Goal: Use online tool/utility: Utilize a website feature to perform a specific function

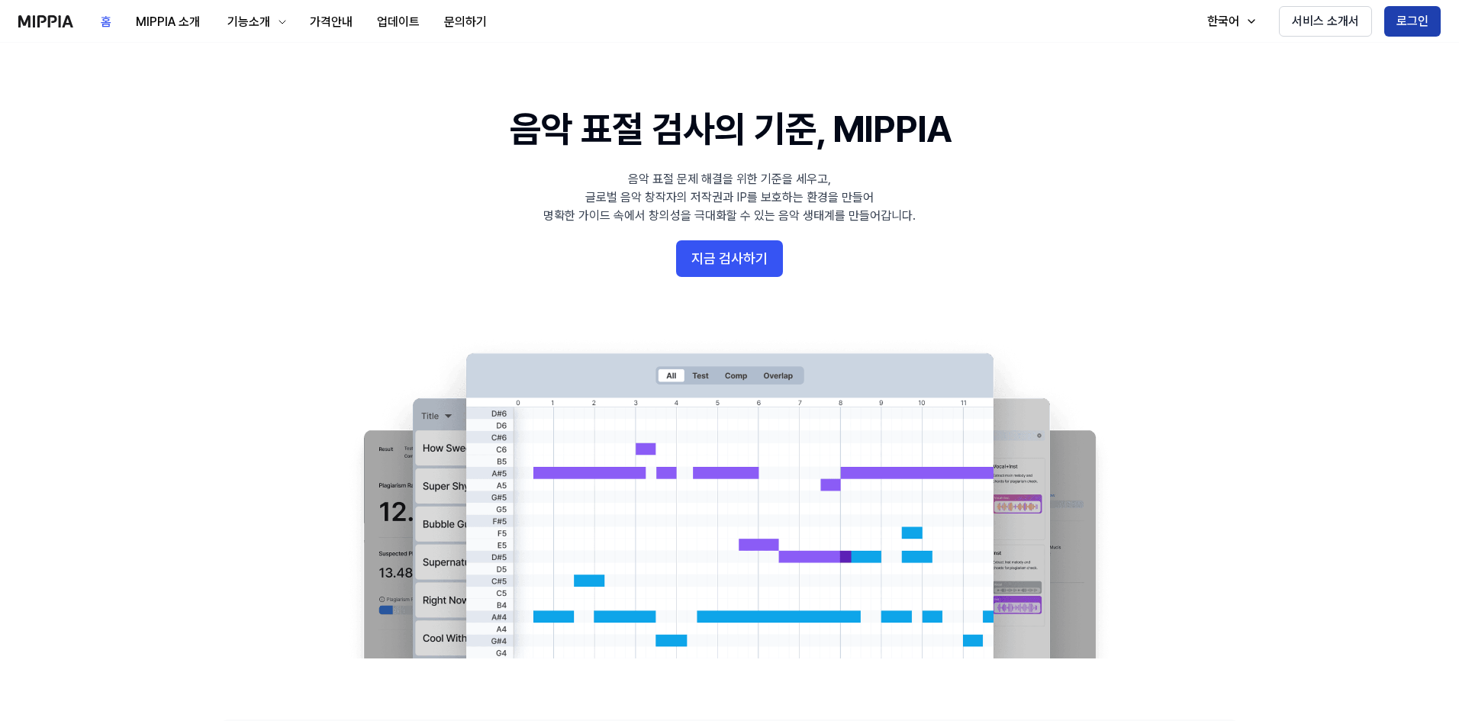
click at [1406, 21] on button "로그인" at bounding box center [1412, 21] width 56 height 31
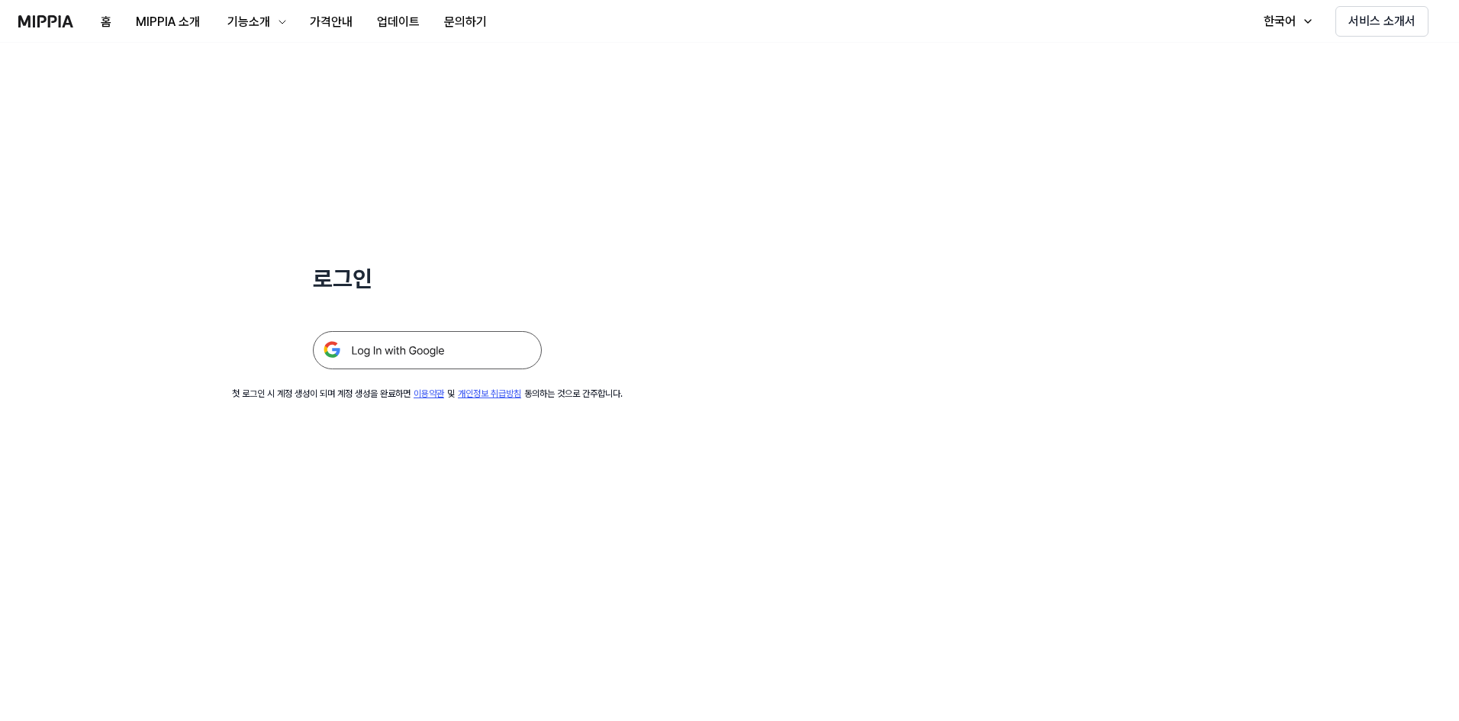
click at [466, 343] on img at bounding box center [427, 350] width 229 height 38
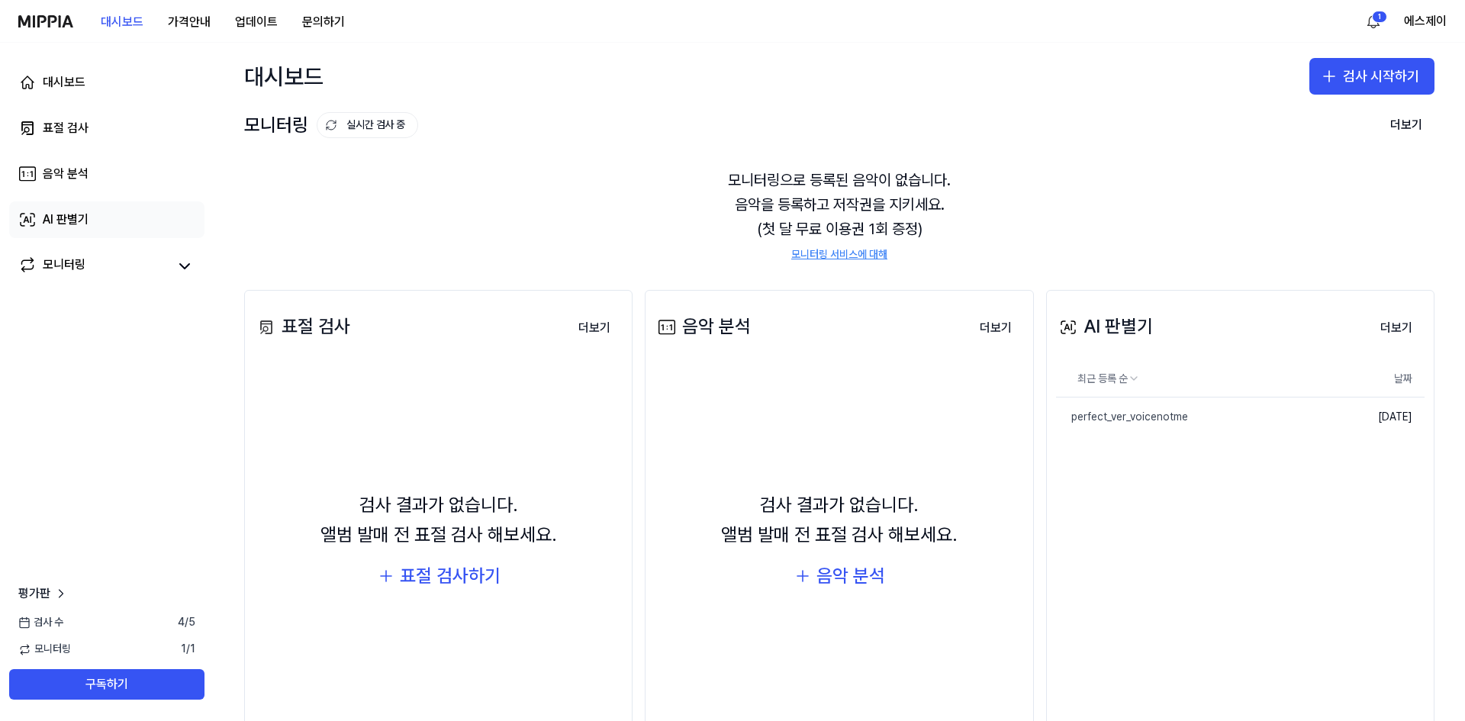
click at [96, 217] on link "AI 판별기" at bounding box center [106, 219] width 195 height 37
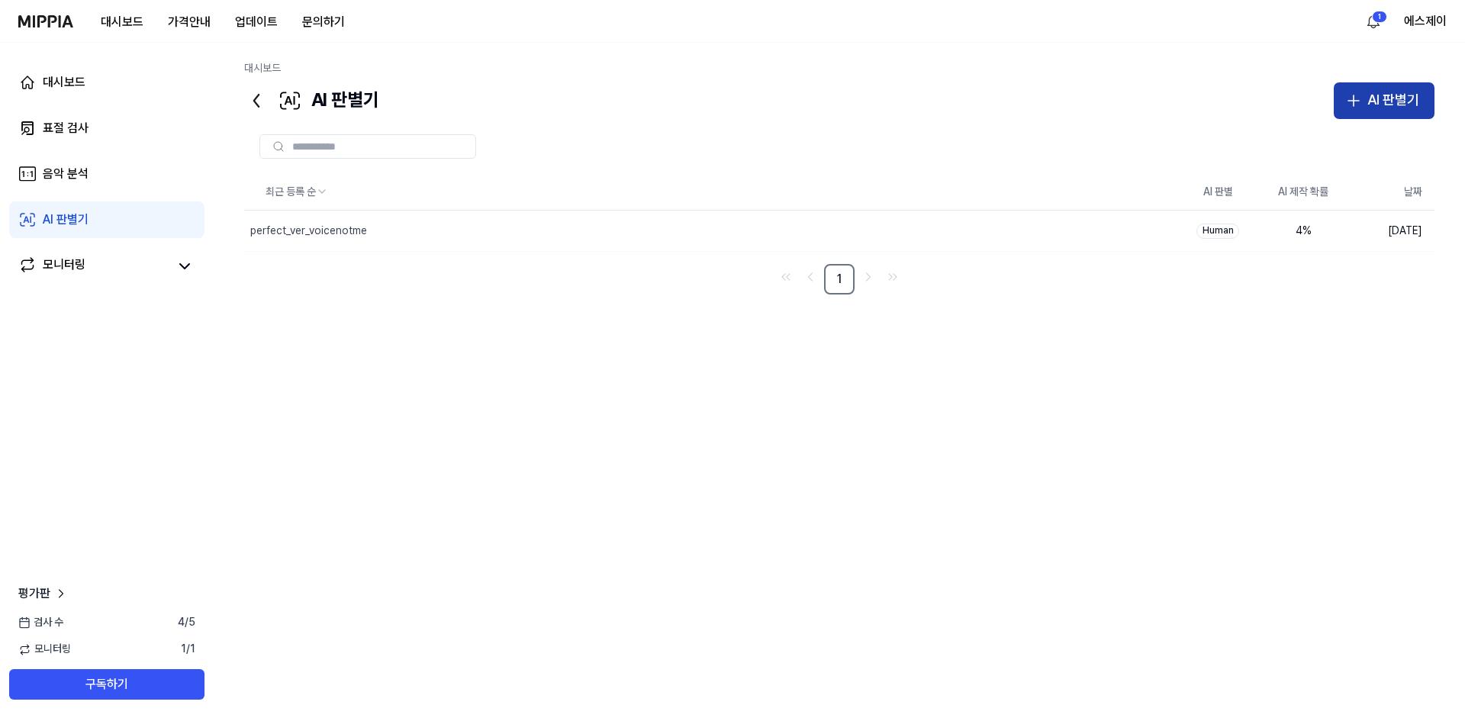
click at [1392, 99] on div "AI 판별기" at bounding box center [1393, 100] width 52 height 22
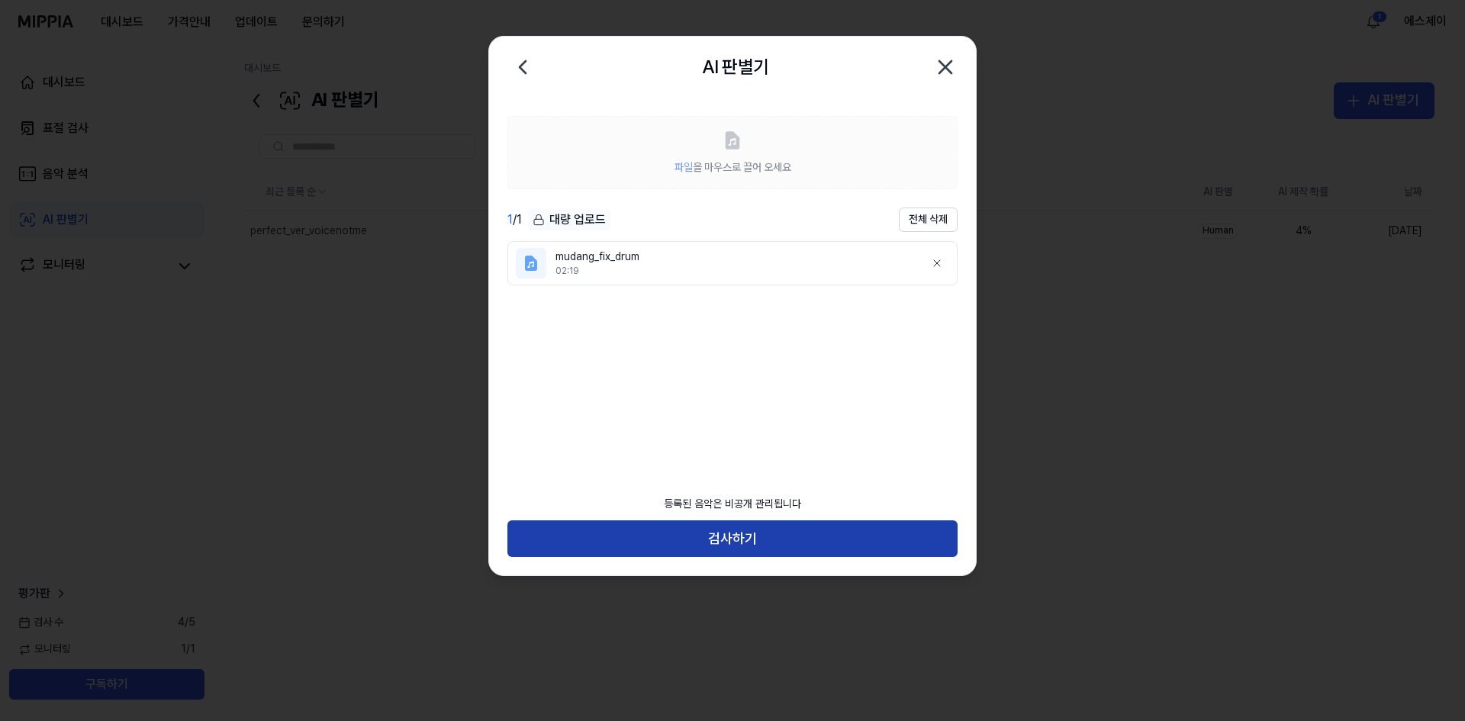
click at [796, 543] on button "검사하기" at bounding box center [732, 538] width 450 height 37
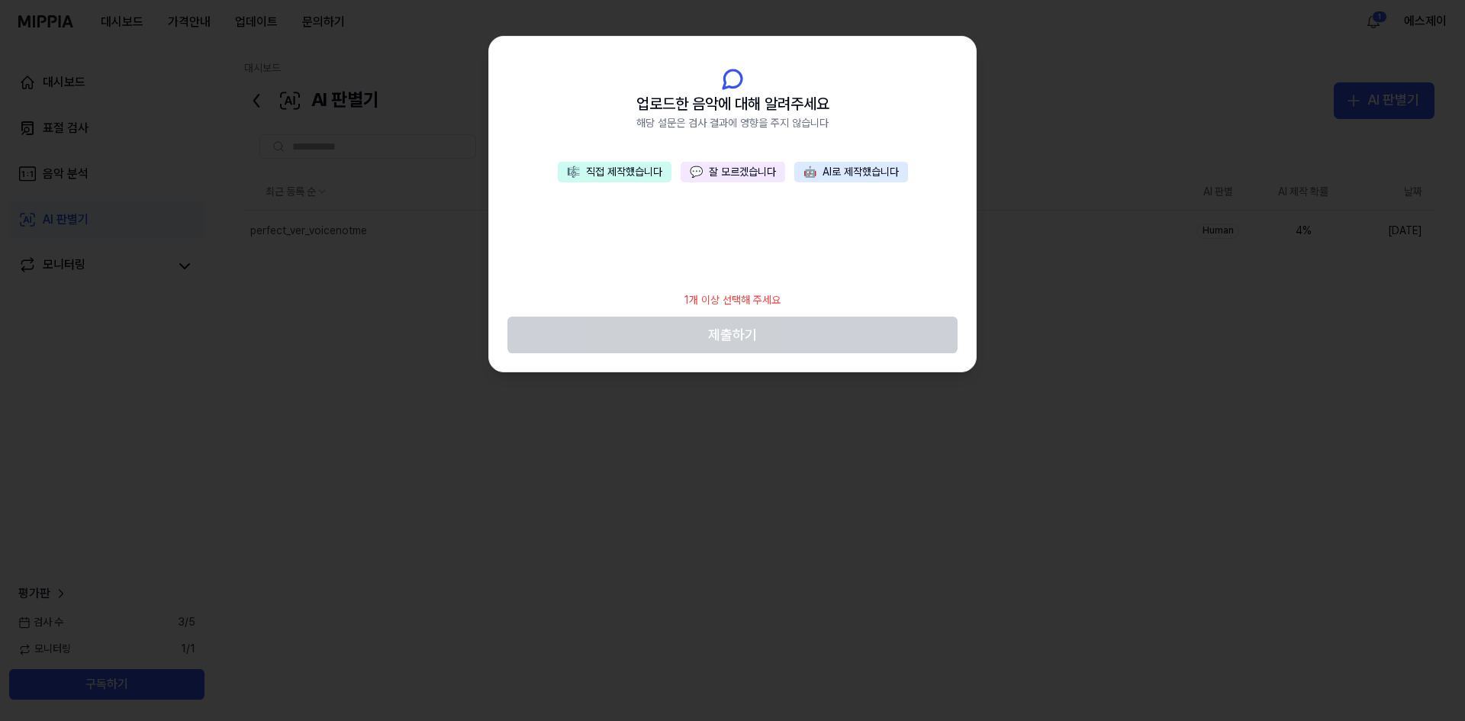
click at [591, 172] on button "🎼 직접 제작했습니다" at bounding box center [615, 172] width 114 height 21
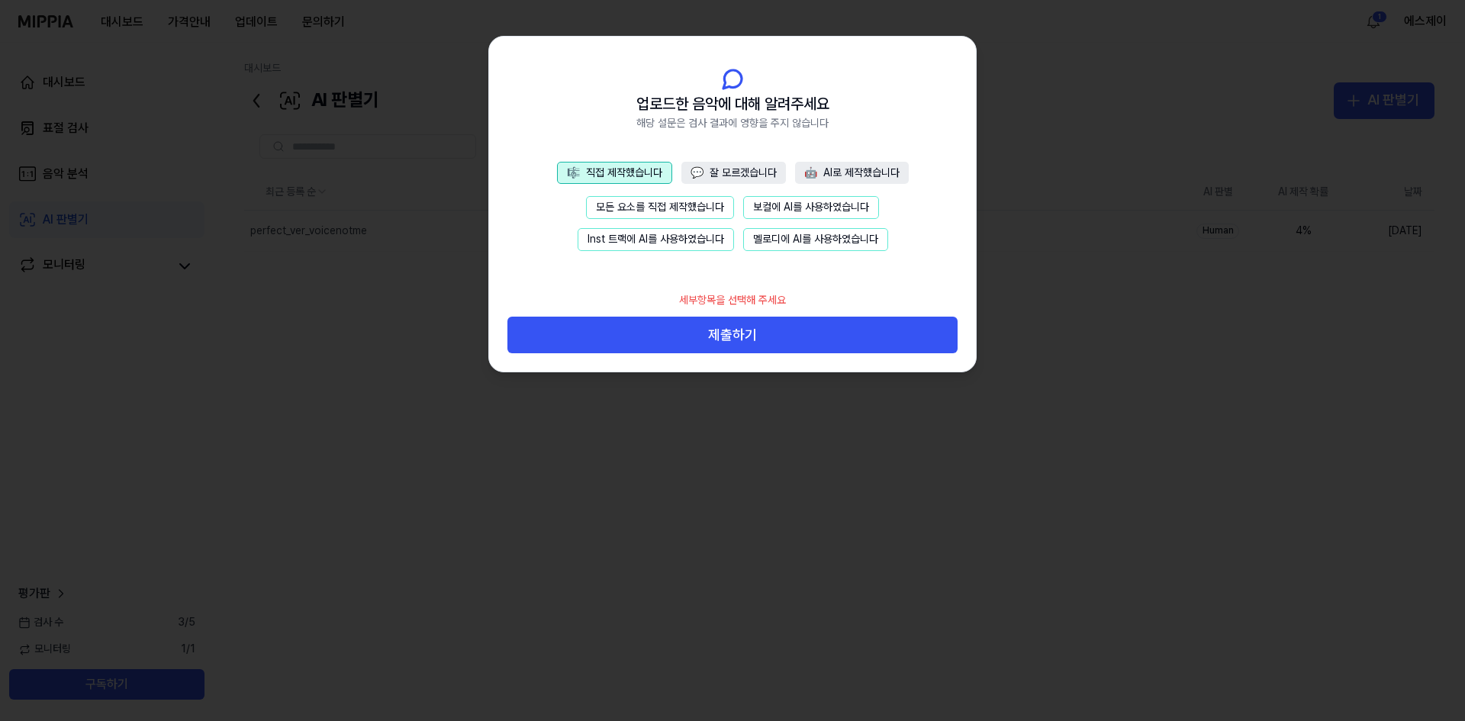
click at [634, 202] on button "모든 요소를 직접 제작했습니다" at bounding box center [660, 207] width 148 height 23
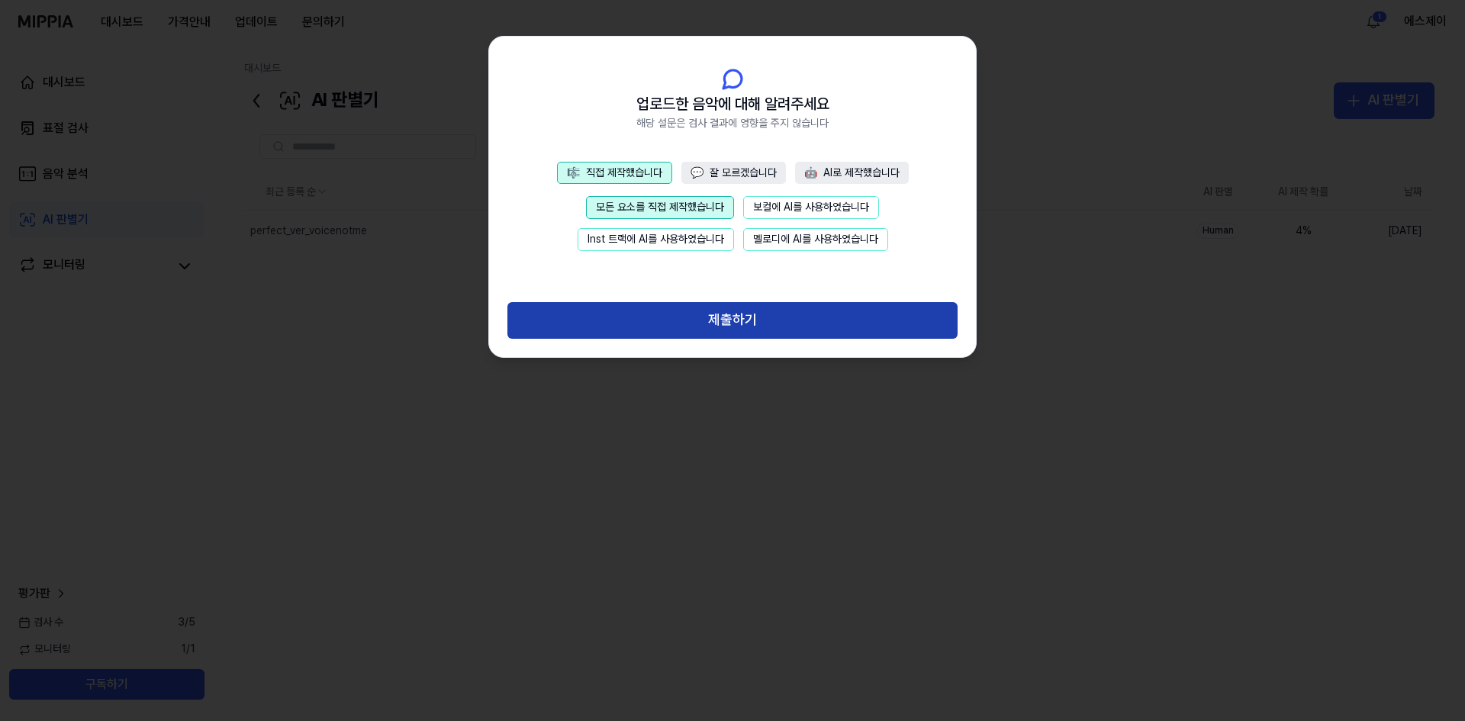
click at [800, 316] on button "제출하기" at bounding box center [732, 320] width 450 height 37
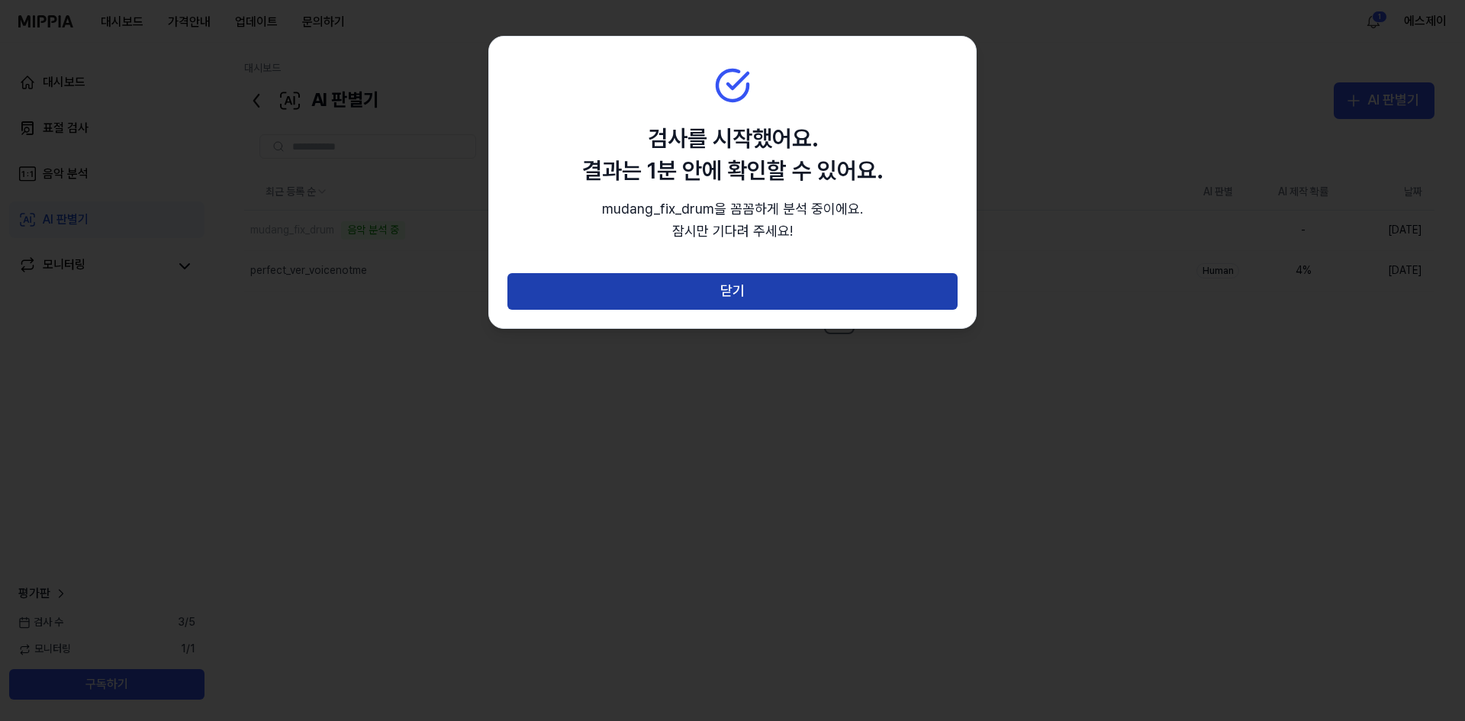
click at [785, 284] on button "닫기" at bounding box center [732, 291] width 450 height 37
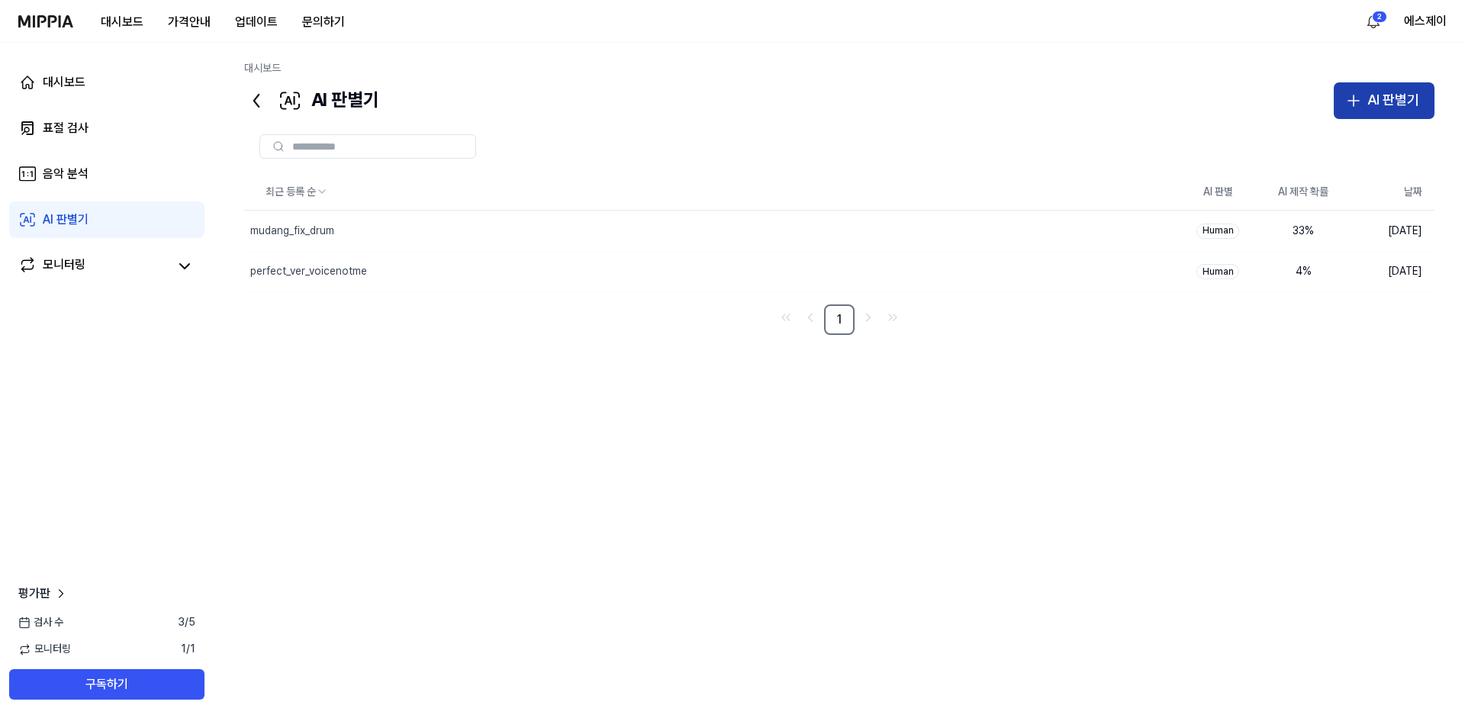
click at [1396, 101] on div "AI 판별기" at bounding box center [1393, 100] width 52 height 22
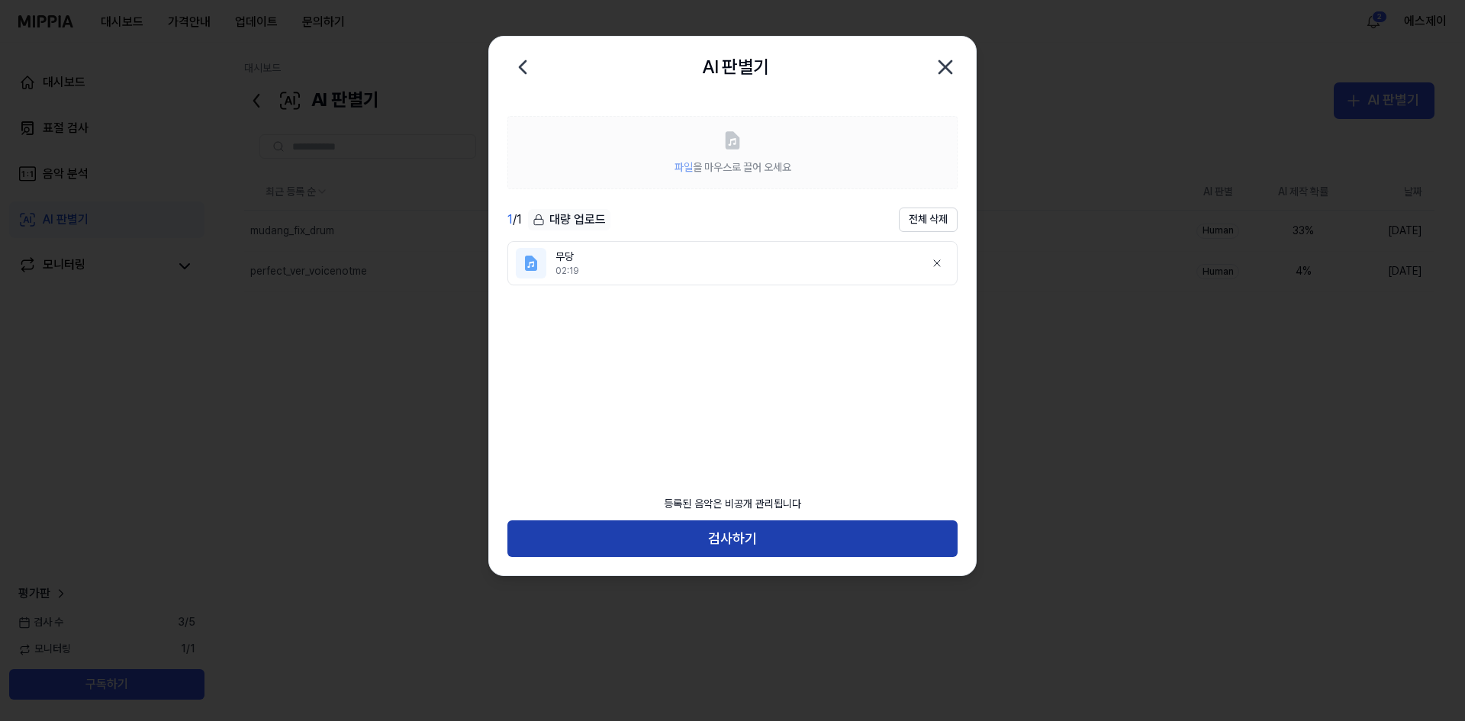
click at [774, 538] on button "검사하기" at bounding box center [732, 538] width 450 height 37
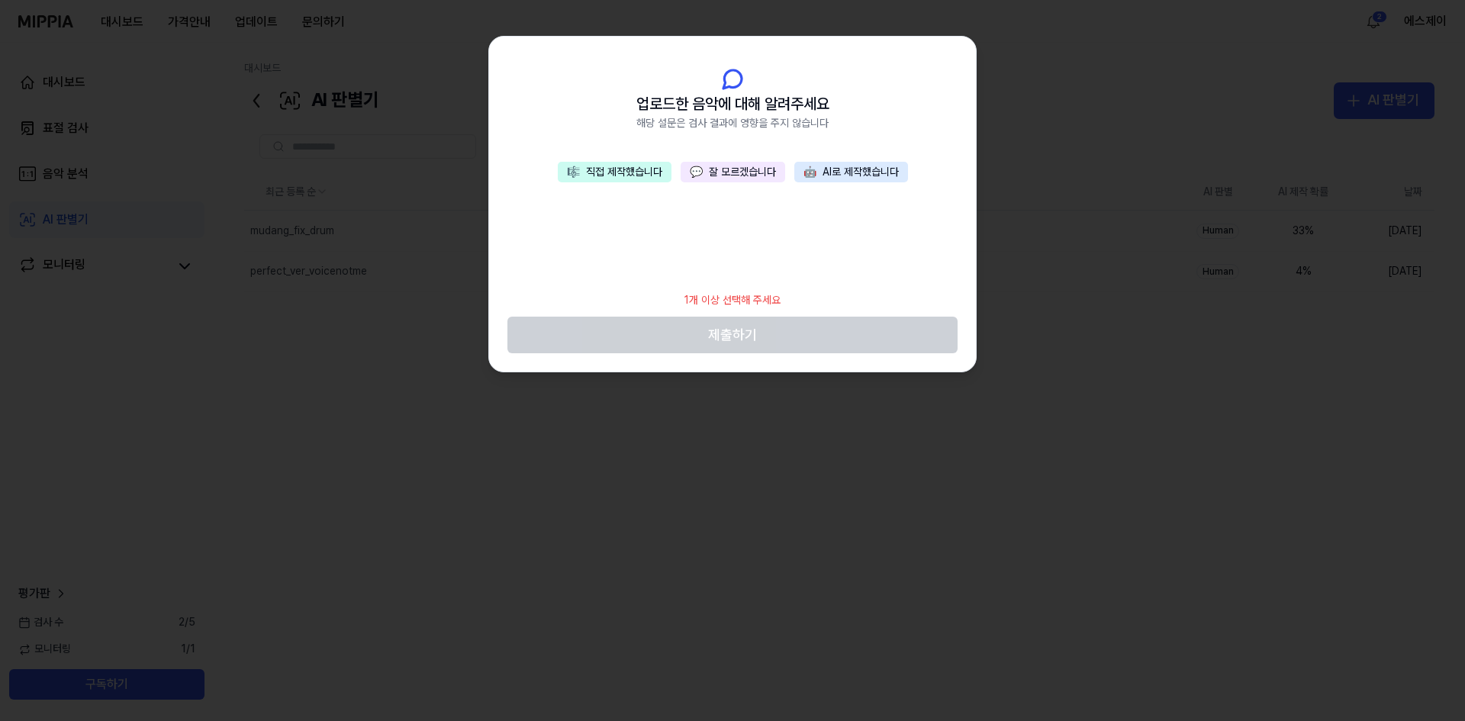
click at [619, 171] on button "🎼 직접 제작했습니다" at bounding box center [615, 172] width 114 height 21
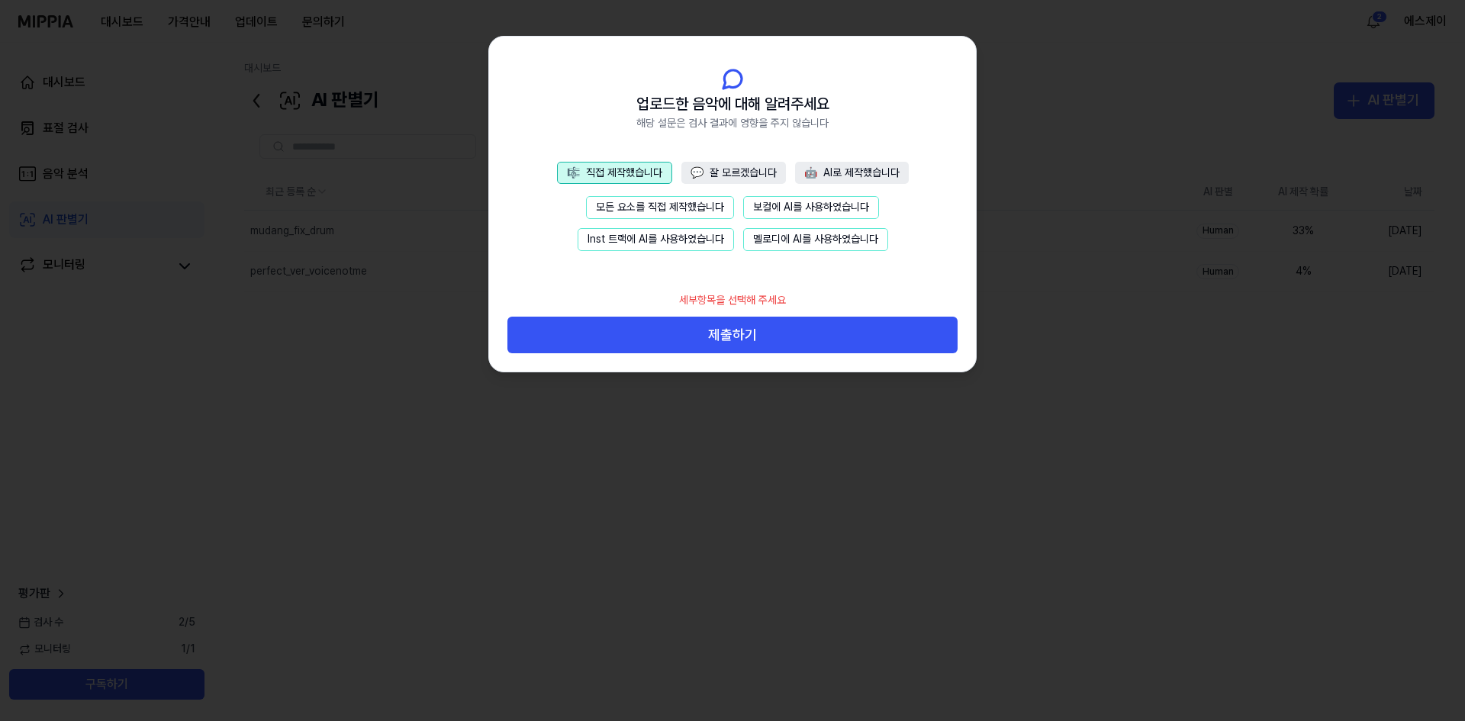
click at [627, 202] on button "모든 요소를 직접 제작했습니다" at bounding box center [660, 207] width 148 height 23
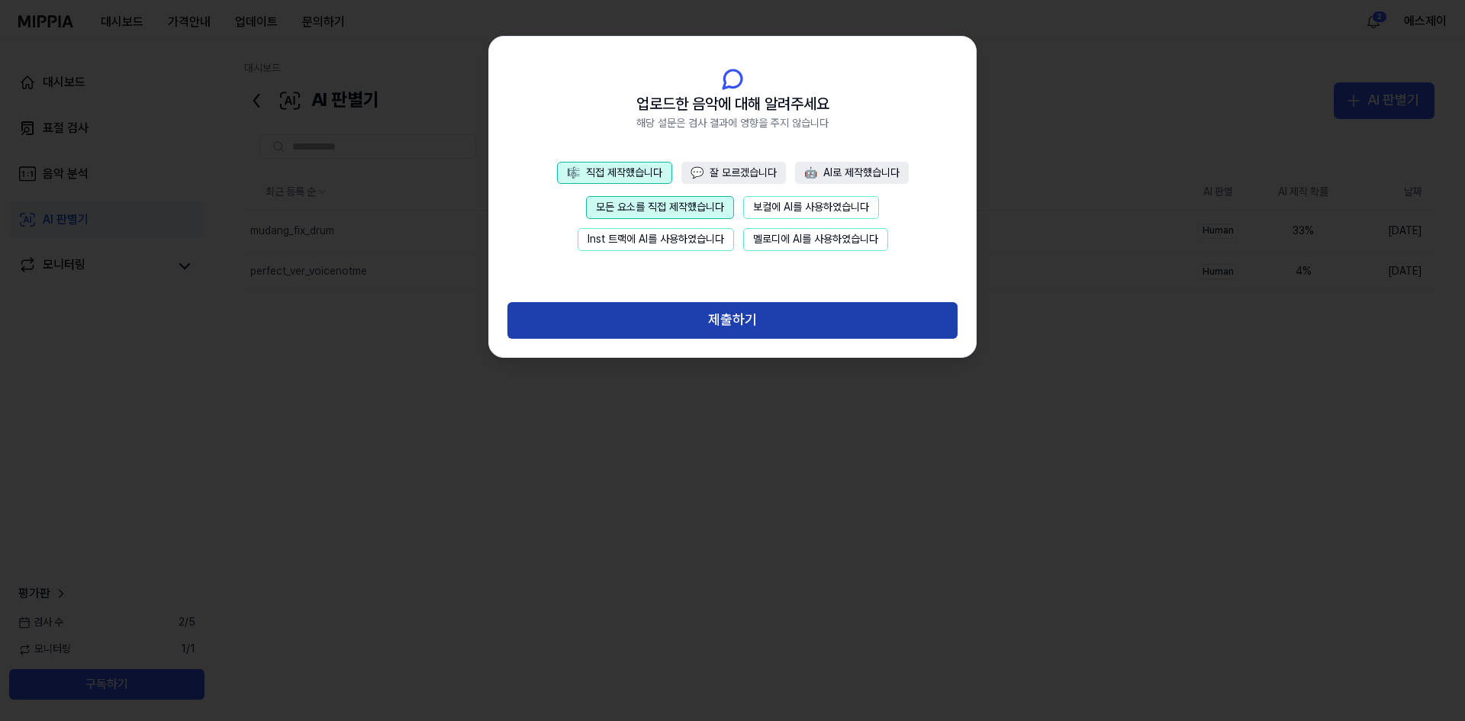
click at [713, 316] on button "제출하기" at bounding box center [732, 320] width 450 height 37
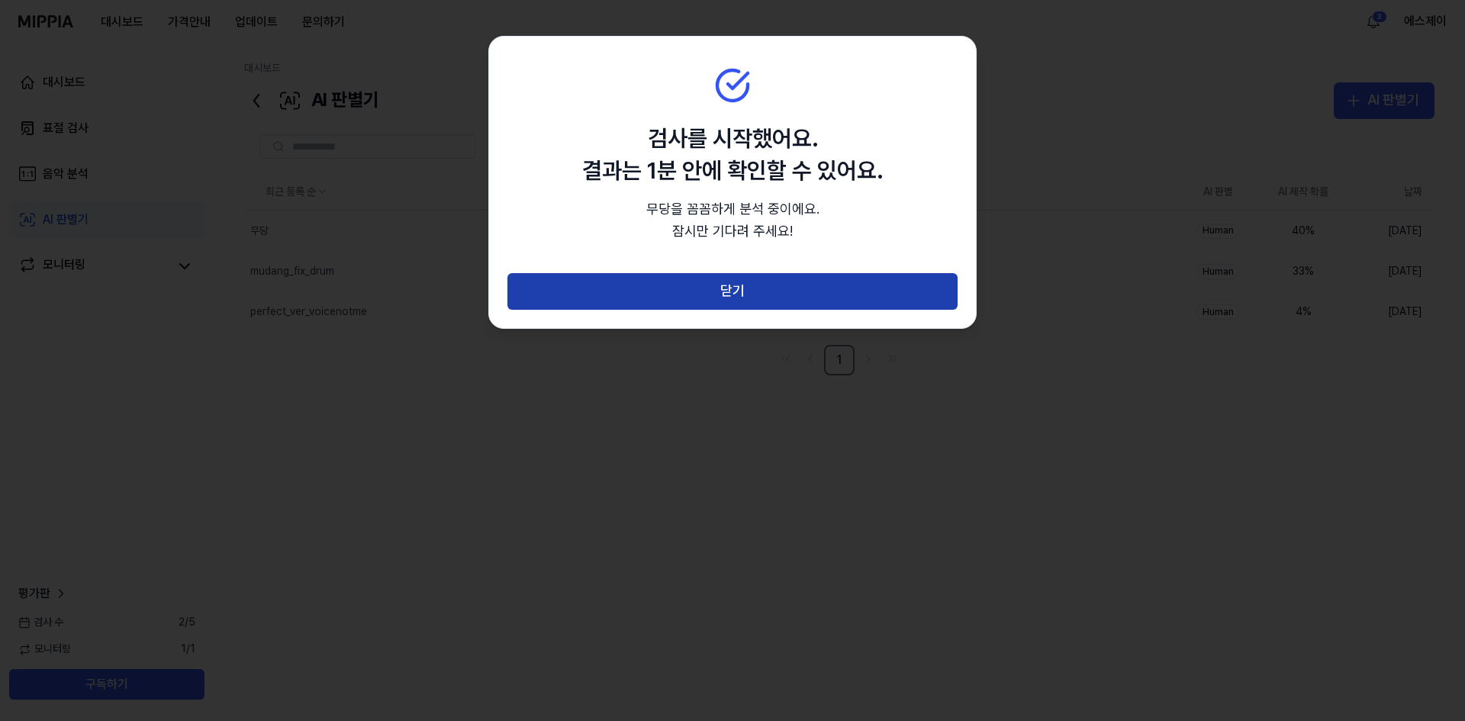
click at [761, 290] on button "닫기" at bounding box center [732, 291] width 450 height 37
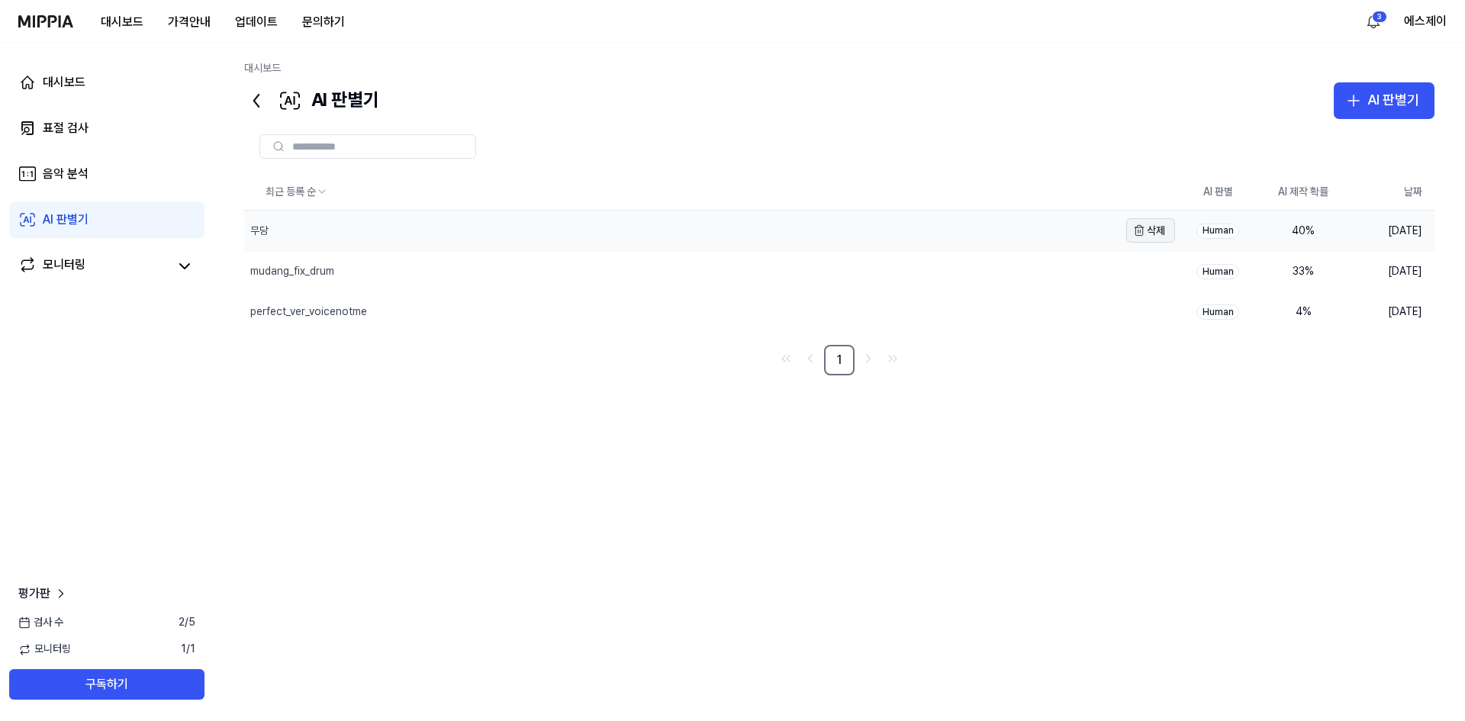
click at [1140, 230] on icon "button" at bounding box center [1139, 230] width 12 height 12
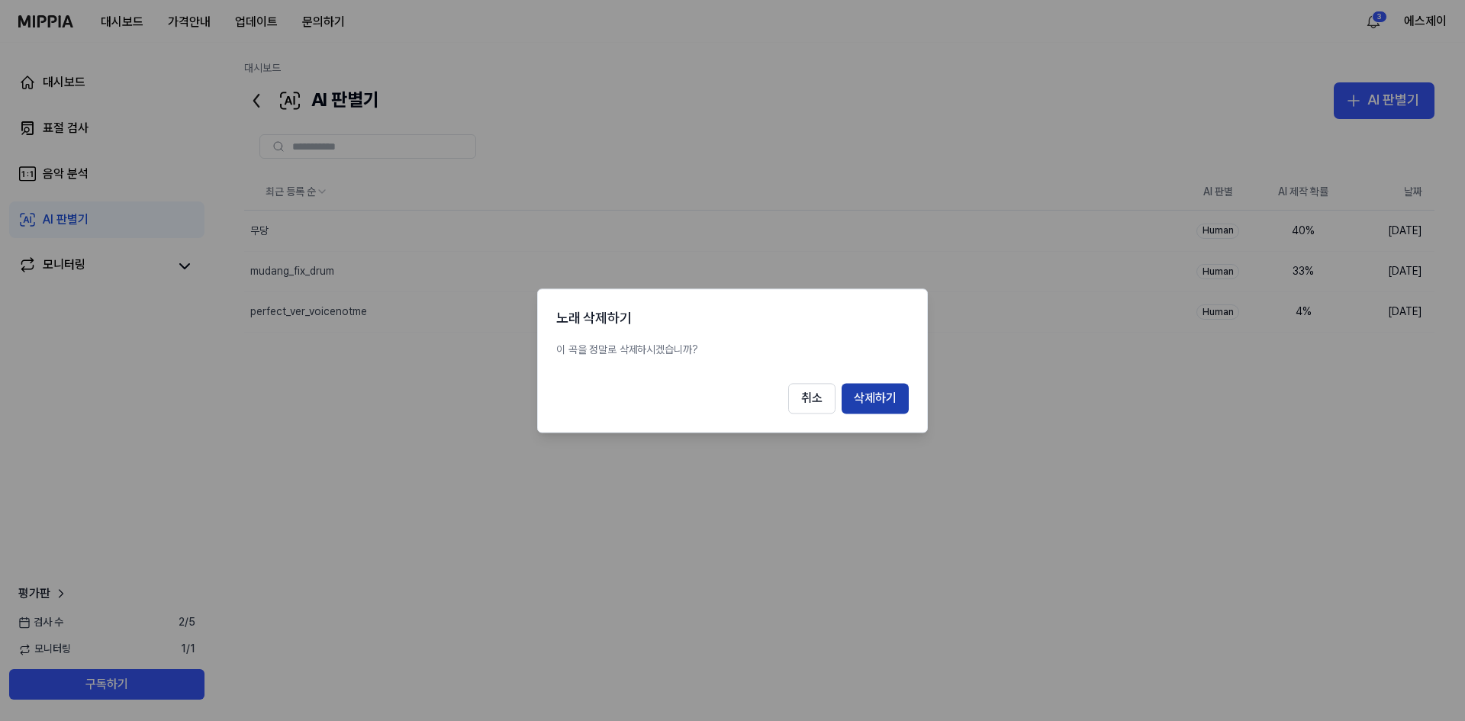
drag, startPoint x: 870, startPoint y: 400, endPoint x: 880, endPoint y: 397, distance: 10.9
click at [869, 400] on button "삭제하기" at bounding box center [874, 398] width 67 height 31
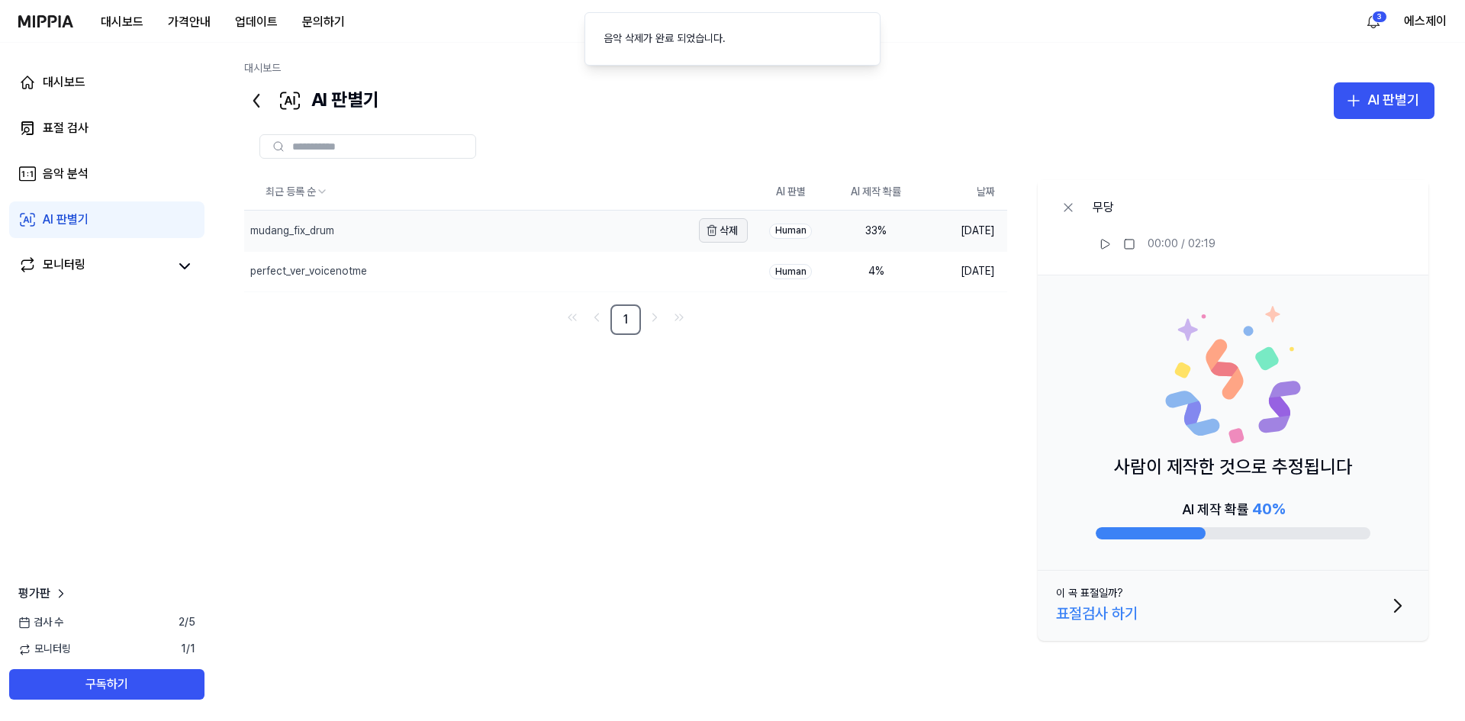
click at [718, 230] on button "삭제" at bounding box center [723, 230] width 49 height 24
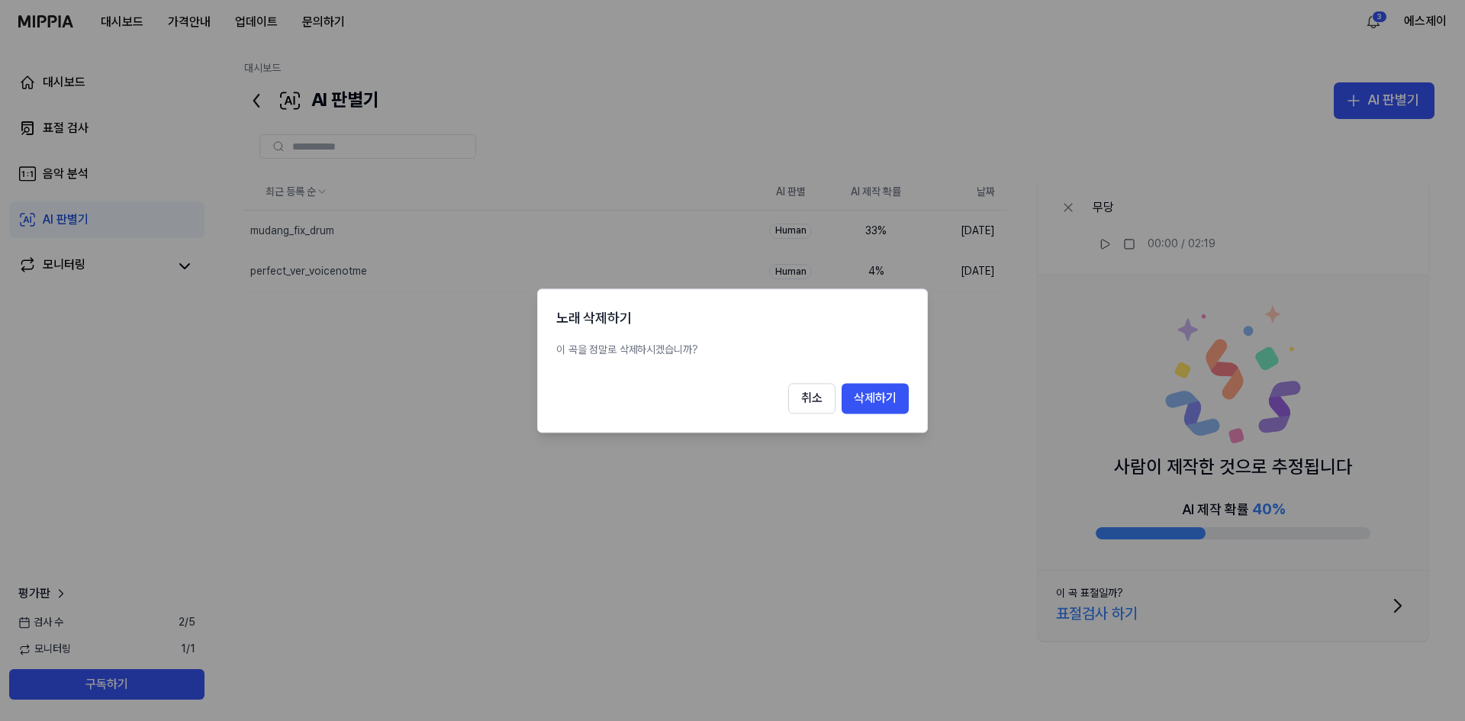
drag, startPoint x: 885, startPoint y: 391, endPoint x: 870, endPoint y: 377, distance: 20.5
click at [884, 392] on button "삭제하기" at bounding box center [874, 398] width 67 height 31
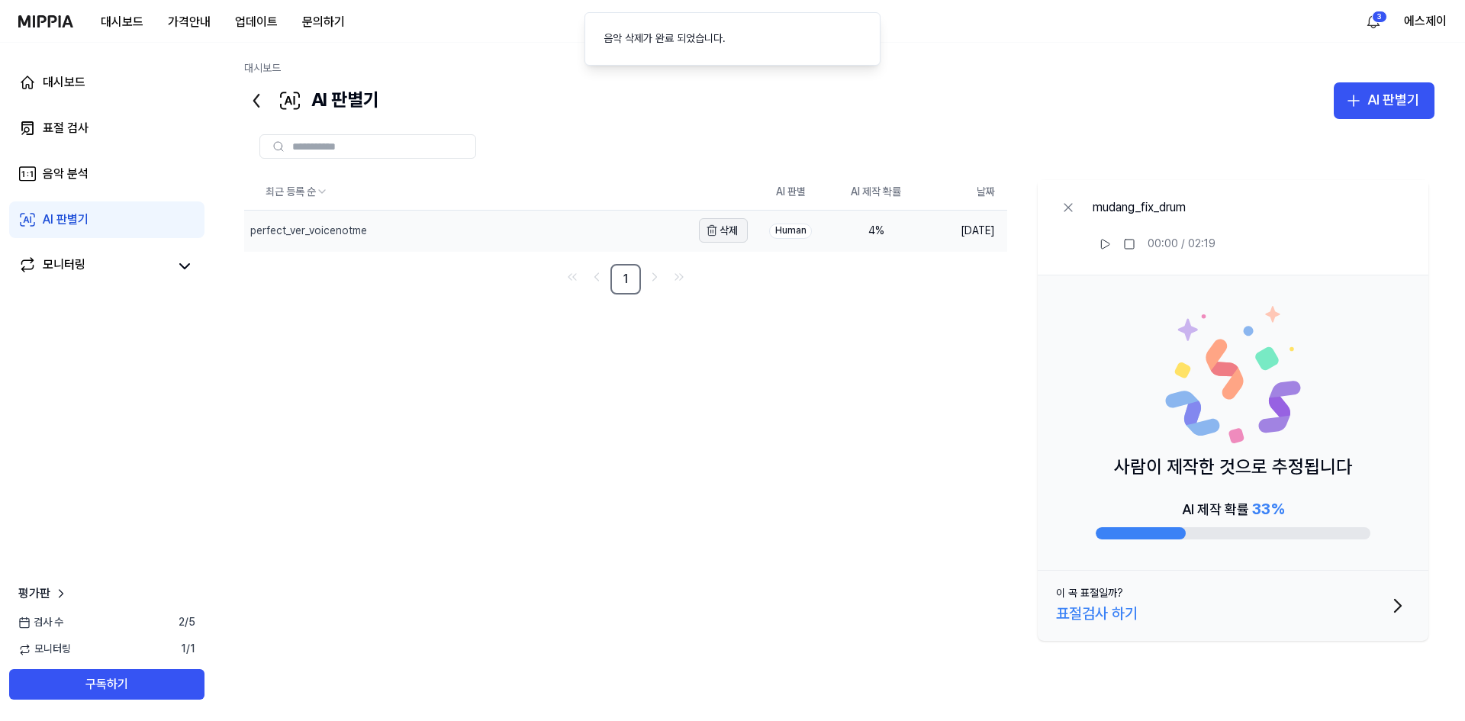
click at [728, 229] on button "삭제" at bounding box center [723, 230] width 49 height 24
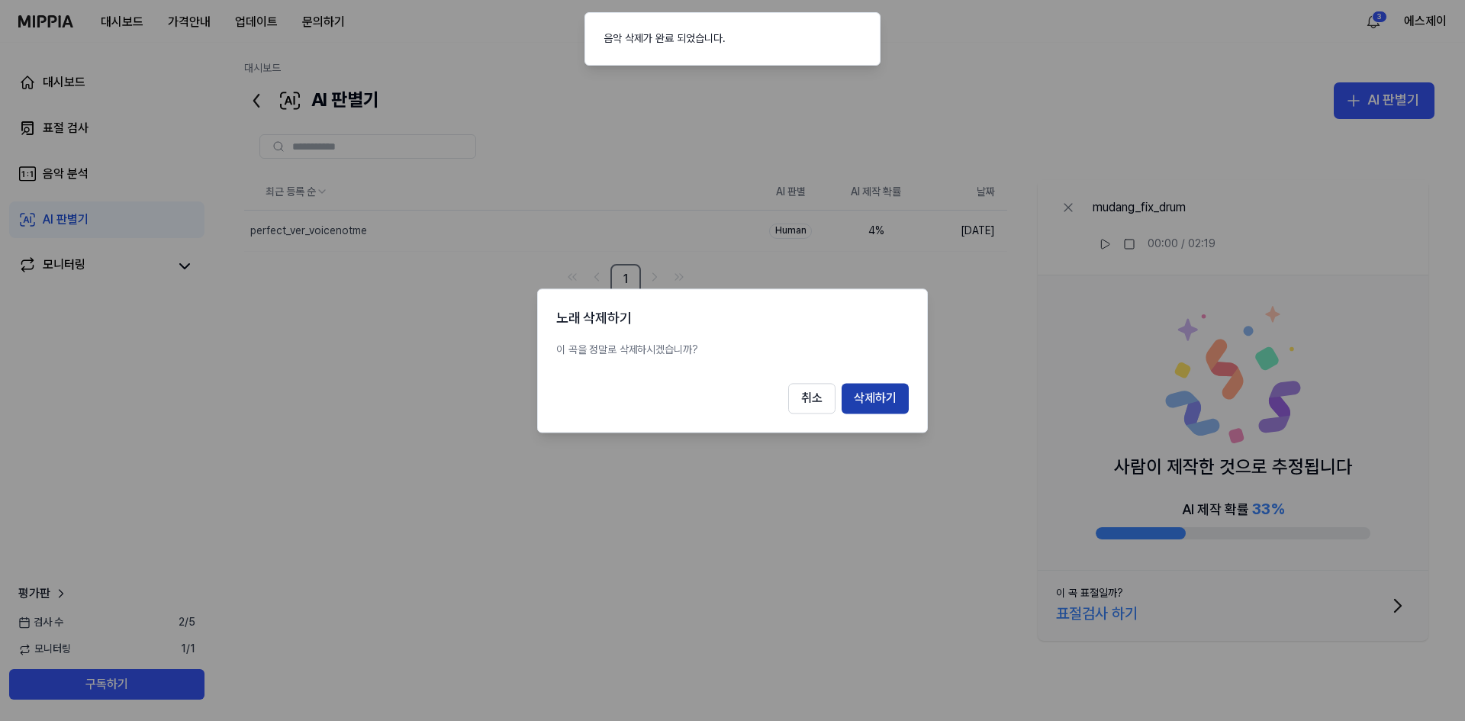
click at [866, 398] on button "삭제하기" at bounding box center [874, 398] width 67 height 31
